Goal: Transaction & Acquisition: Purchase product/service

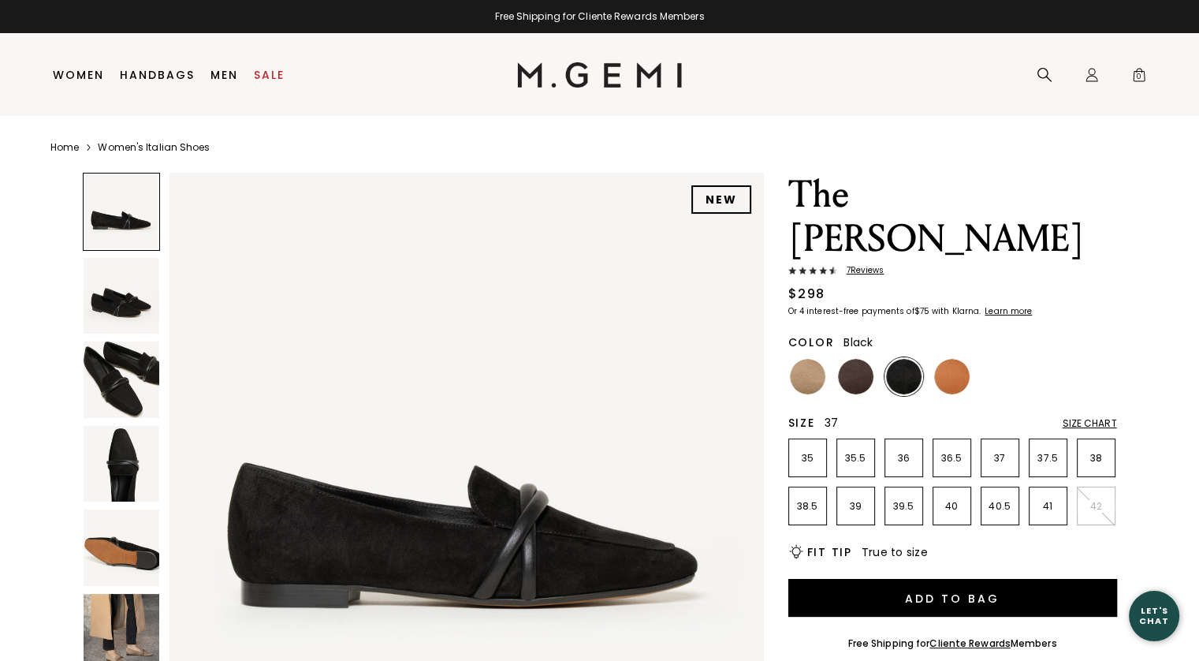
click at [1001, 452] on p "37" at bounding box center [1000, 458] width 37 height 13
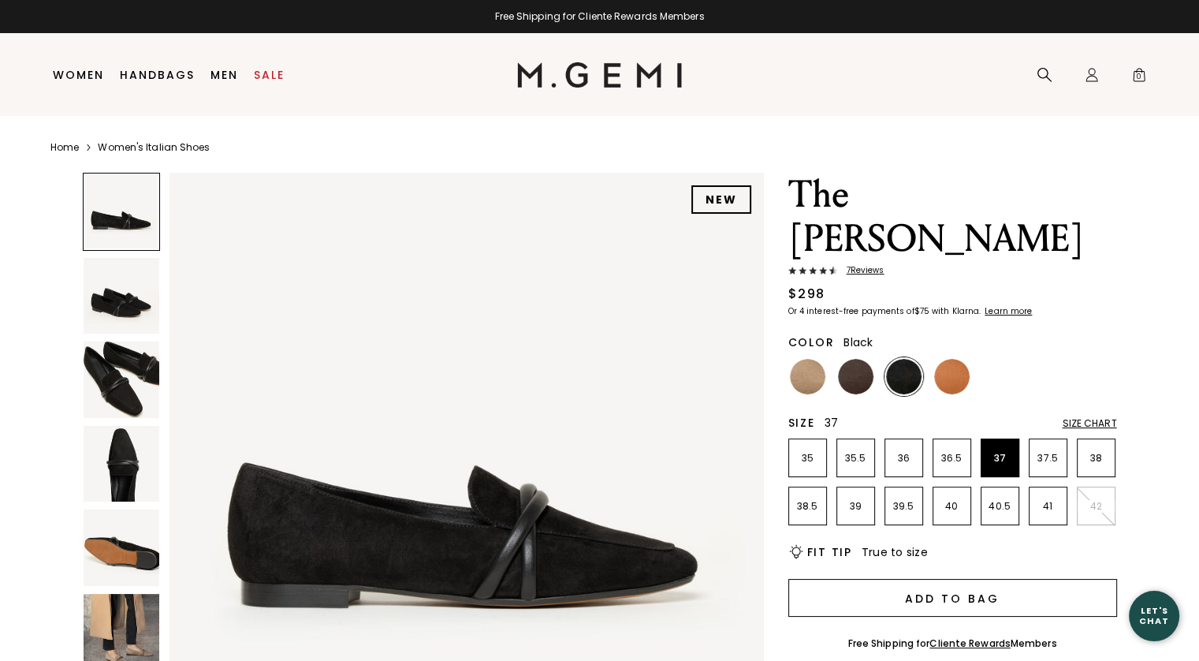
click at [979, 579] on button "Add to Bag" at bounding box center [952, 598] width 329 height 38
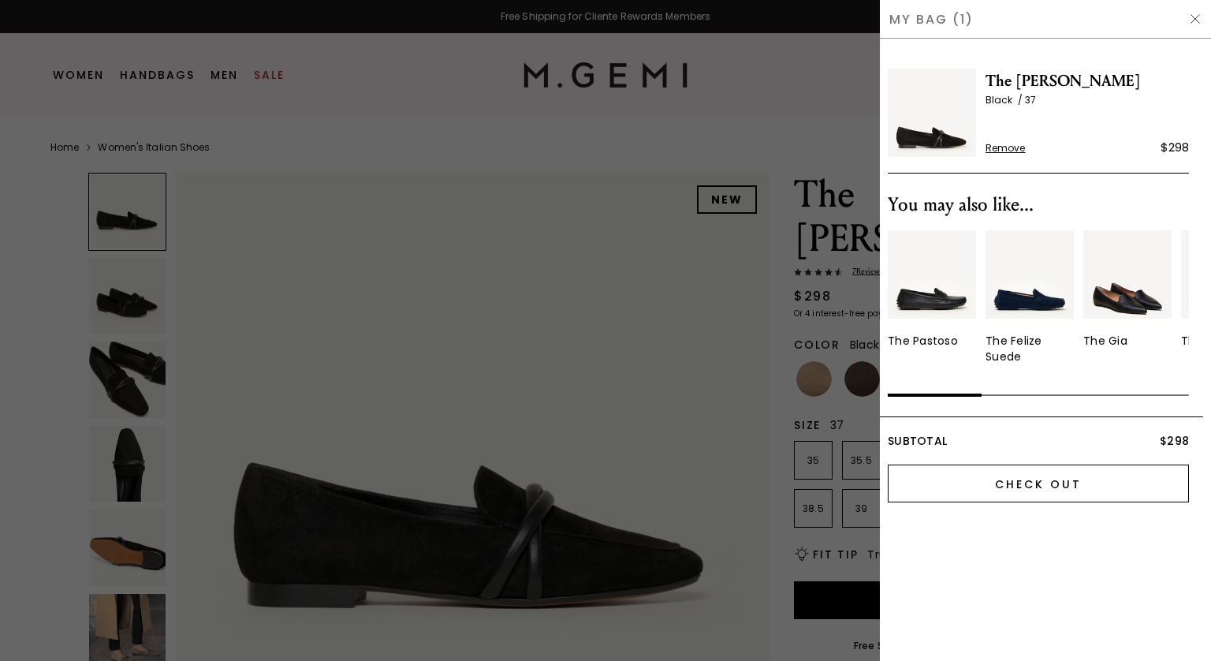
click at [1020, 483] on input "Check Out" at bounding box center [1038, 483] width 301 height 38
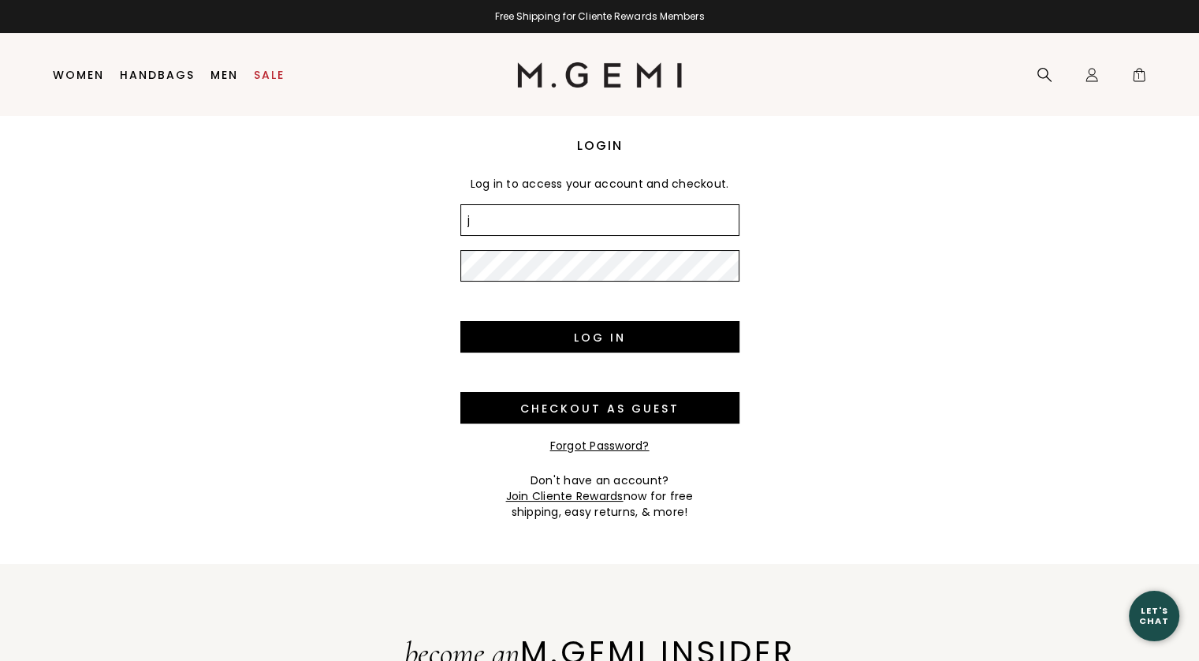
type input "j"
